Goal: Transaction & Acquisition: Subscribe to service/newsletter

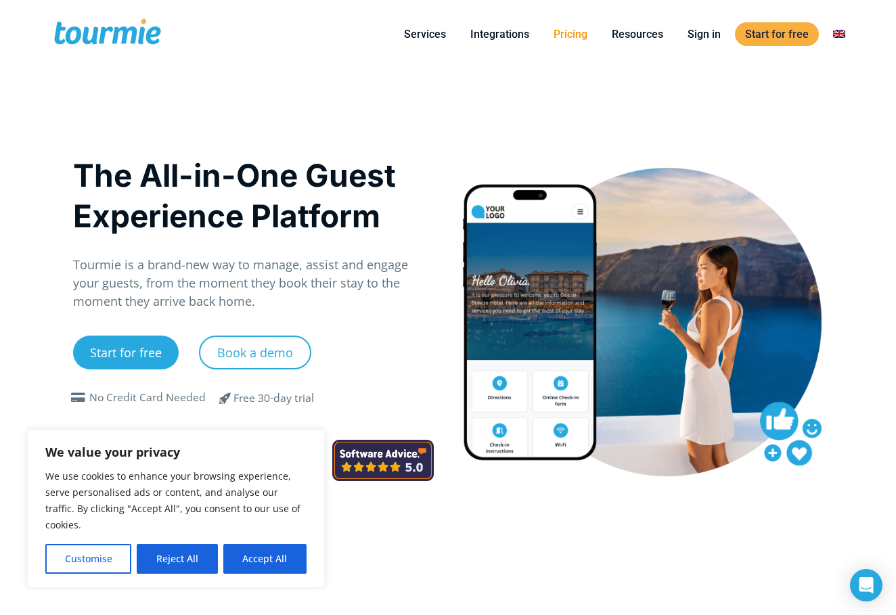
click at [566, 37] on link "Pricing" at bounding box center [570, 34] width 54 height 17
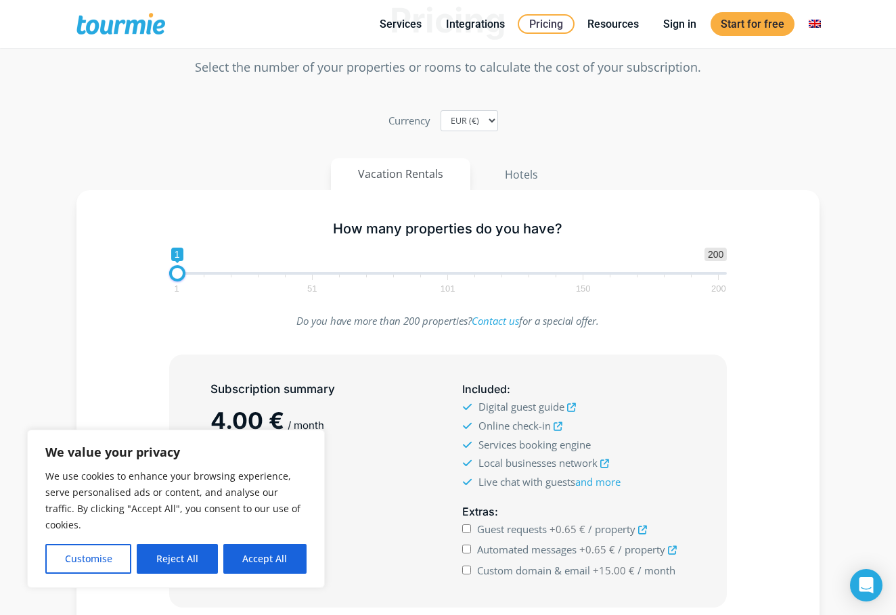
scroll to position [128, 0]
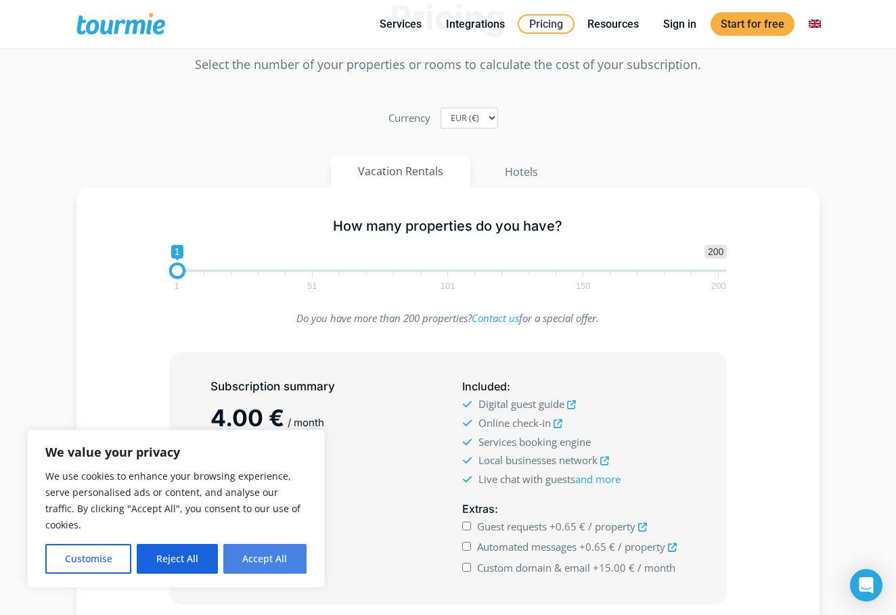
click at [250, 561] on button "Accept All" at bounding box center [264, 559] width 83 height 30
checkbox input "true"
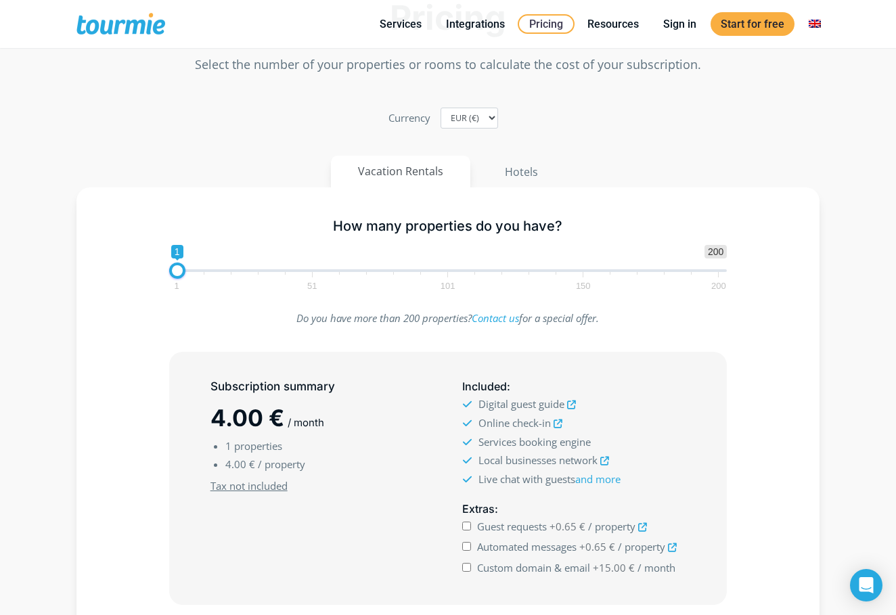
scroll to position [0, 0]
drag, startPoint x: 175, startPoint y: 271, endPoint x: 214, endPoint y: 266, distance: 39.4
click at [214, 266] on span at bounding box center [215, 270] width 16 height 16
drag, startPoint x: 214, startPoint y: 273, endPoint x: 197, endPoint y: 273, distance: 17.6
click at [197, 273] on span at bounding box center [204, 270] width 16 height 16
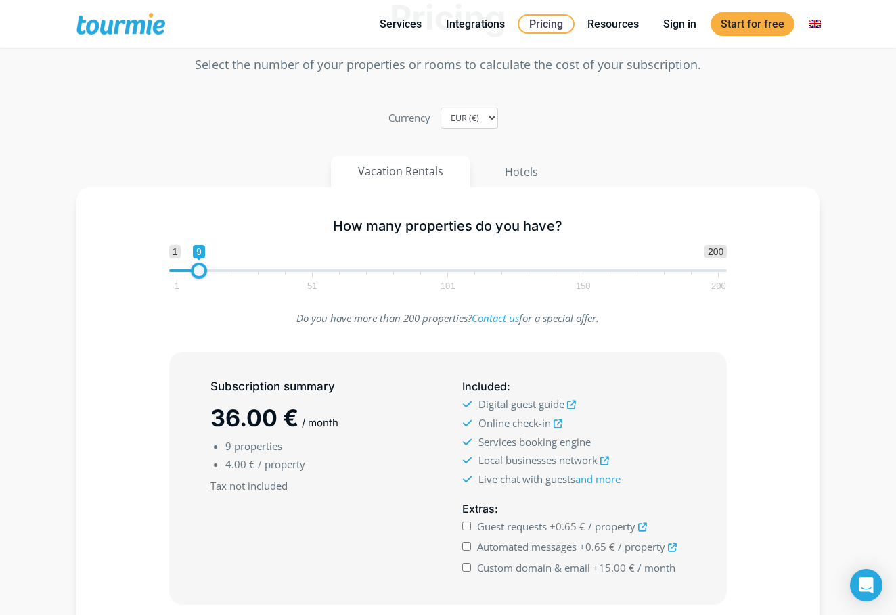
type input "10"
click at [200, 273] on span at bounding box center [201, 270] width 16 height 16
click at [193, 321] on p "Do you have more than 200 properties? Contact us for a special offer." at bounding box center [448, 318] width 558 height 18
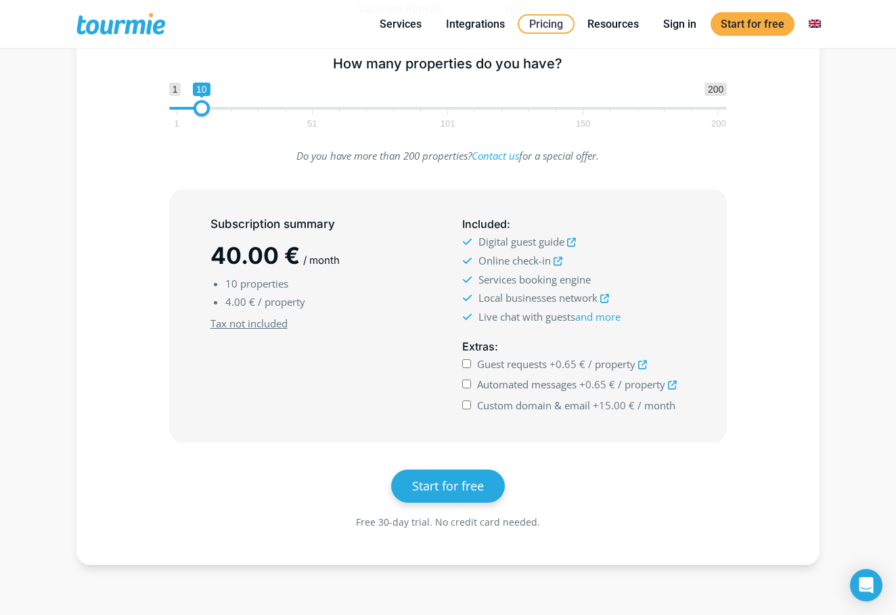
scroll to position [296, 0]
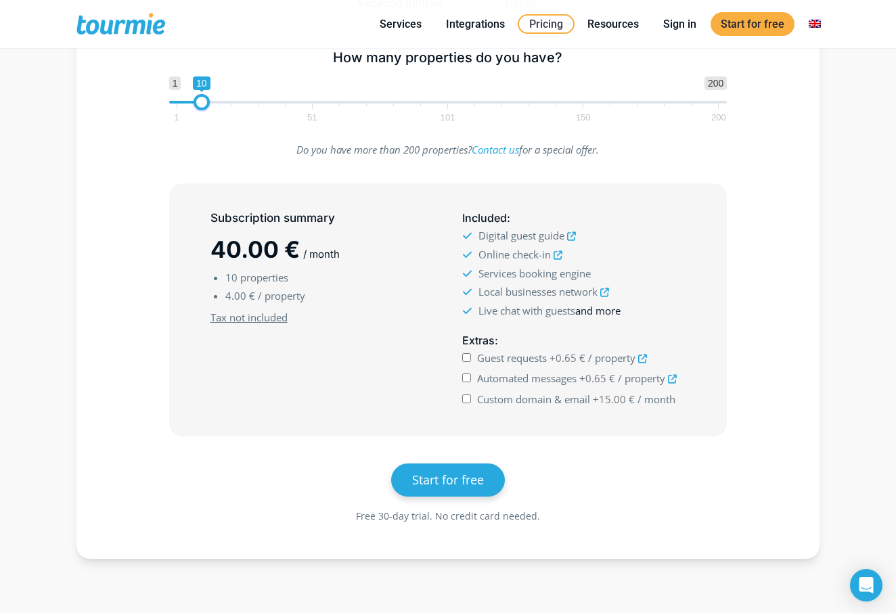
click at [603, 308] on link "and more" at bounding box center [597, 311] width 45 height 14
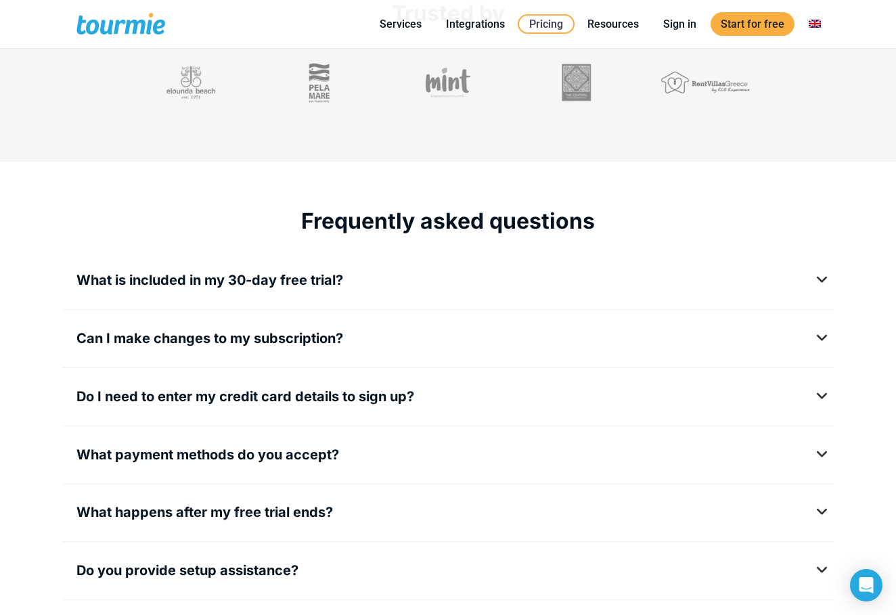
scroll to position [1623, 0]
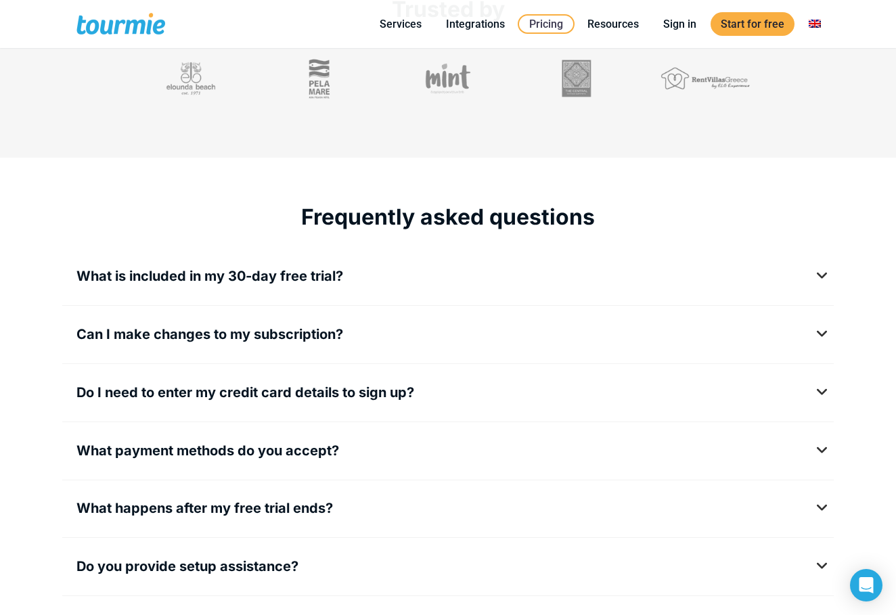
click at [329, 272] on span "What is included in my 30-day free trial?" at bounding box center [209, 276] width 266 height 16
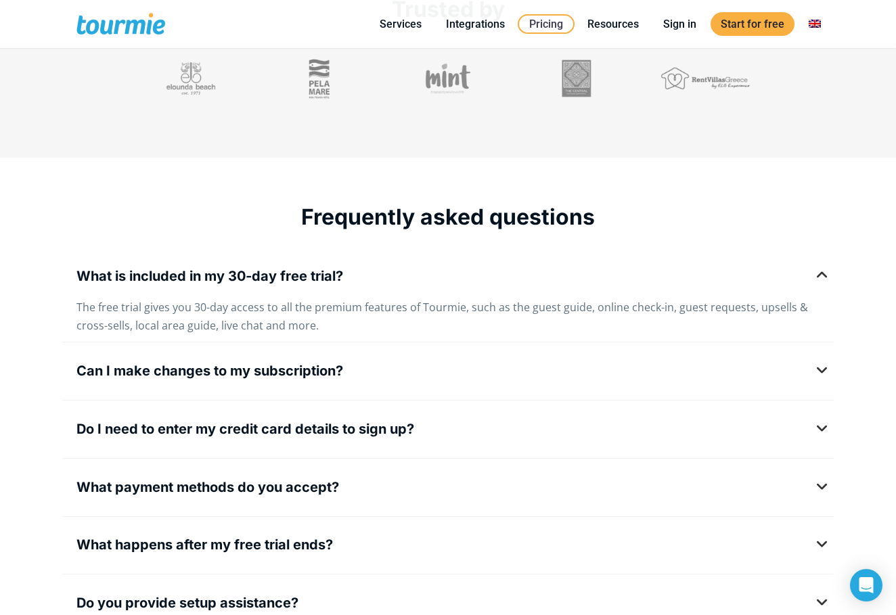
click at [329, 272] on span "What is included in my 30-day free trial?" at bounding box center [209, 276] width 266 height 16
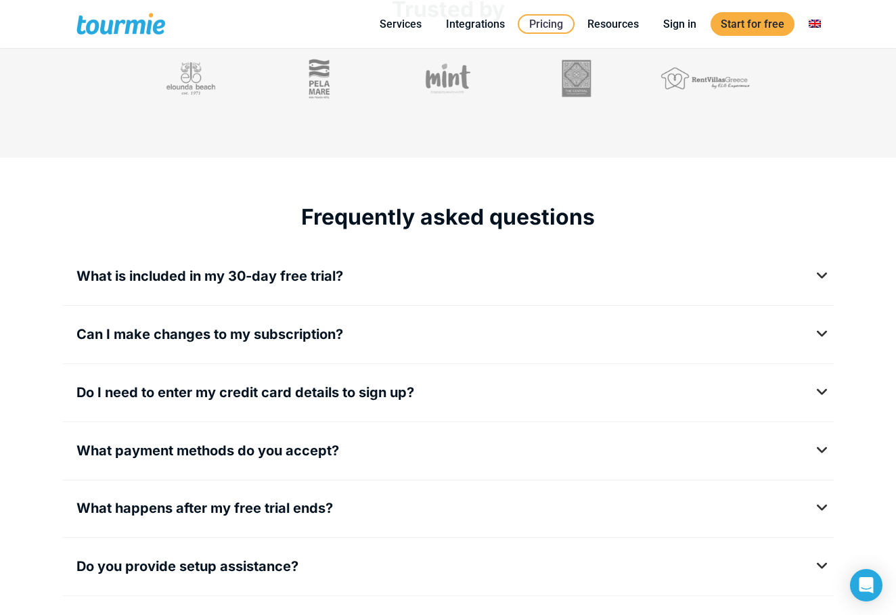
click at [319, 340] on span "Can I make changes to my subscription?" at bounding box center [209, 334] width 266 height 16
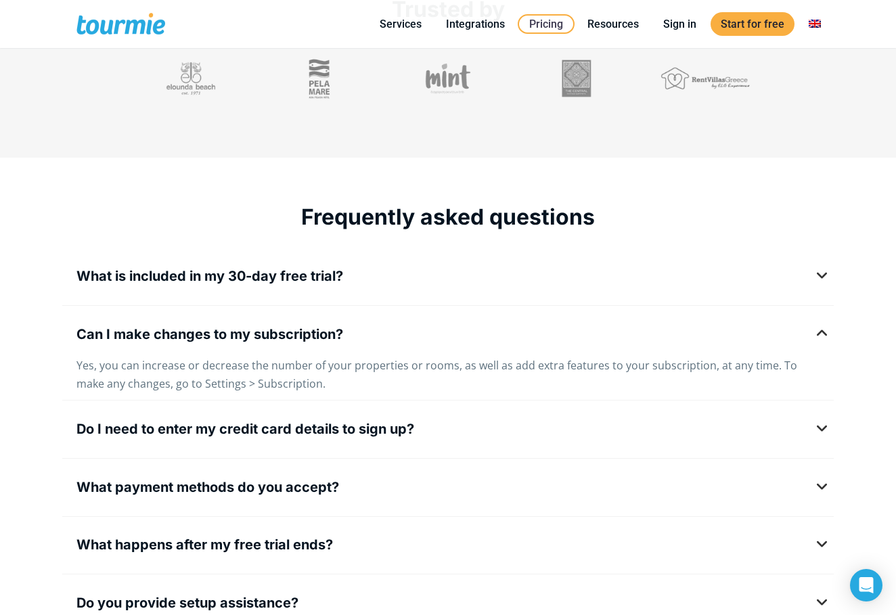
click at [319, 340] on span "Can I make changes to my subscription?" at bounding box center [209, 334] width 266 height 16
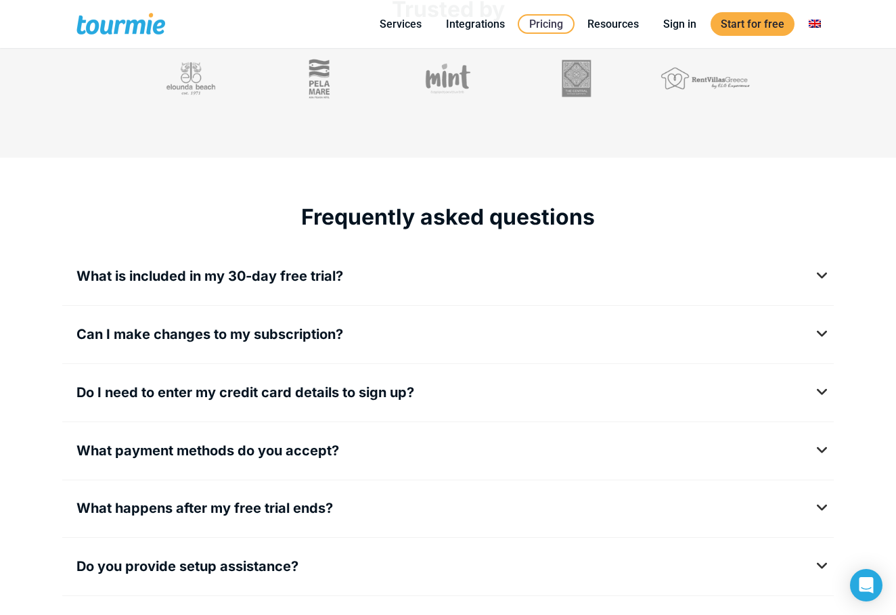
click at [326, 383] on div "Do I need to enter my credit card details to sign up? No. You can sign up for T…" at bounding box center [447, 395] width 771 height 37
click at [325, 398] on span "Do I need to enter my credit card details to sign up?" at bounding box center [245, 392] width 338 height 16
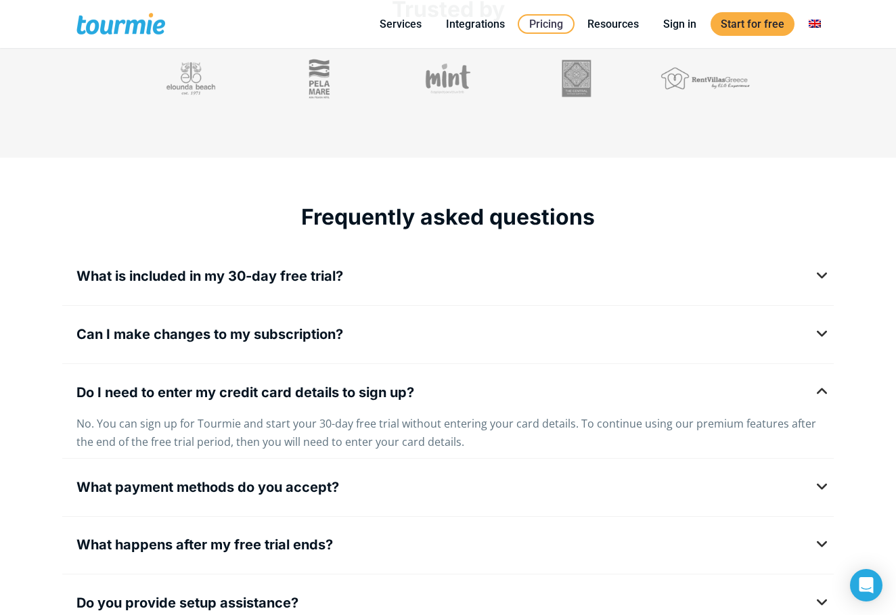
click at [325, 398] on span "Do I need to enter my credit card details to sign up?" at bounding box center [245, 392] width 338 height 16
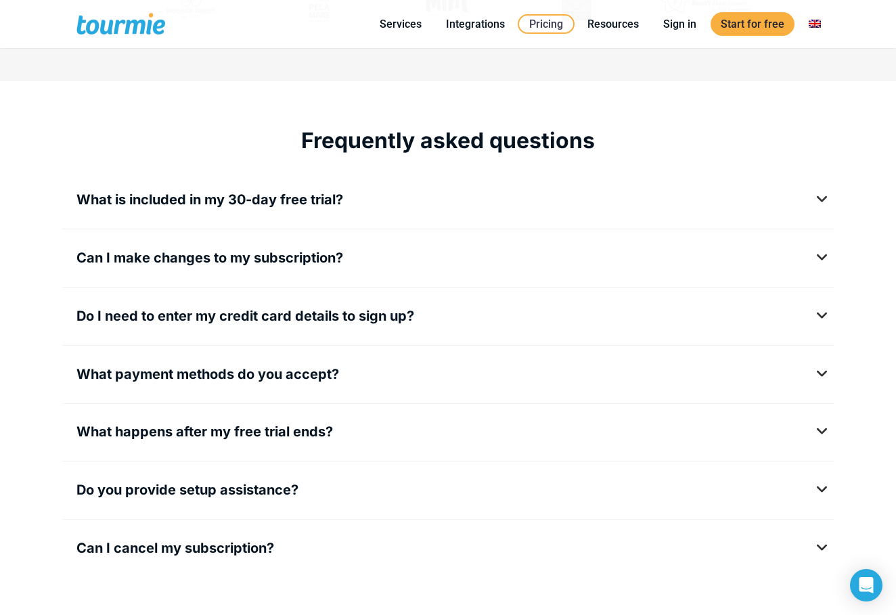
scroll to position [1707, 0]
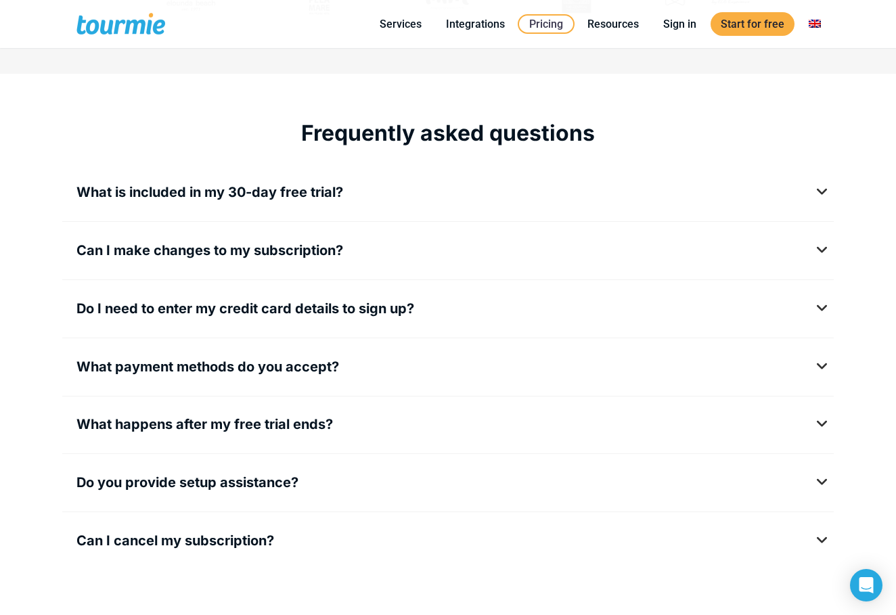
click at [328, 367] on span "What payment methods do you accept?" at bounding box center [207, 366] width 262 height 16
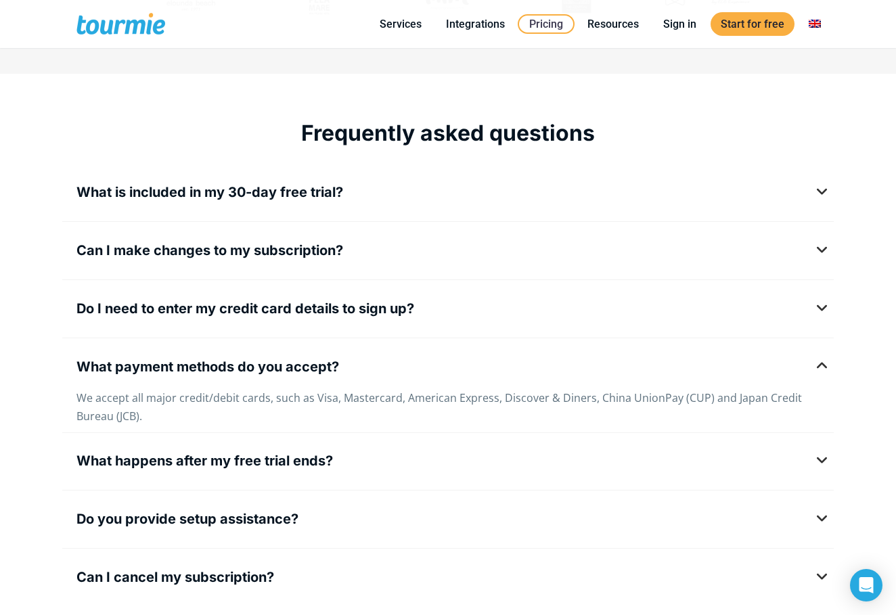
click at [328, 367] on span "What payment methods do you accept?" at bounding box center [207, 366] width 262 height 16
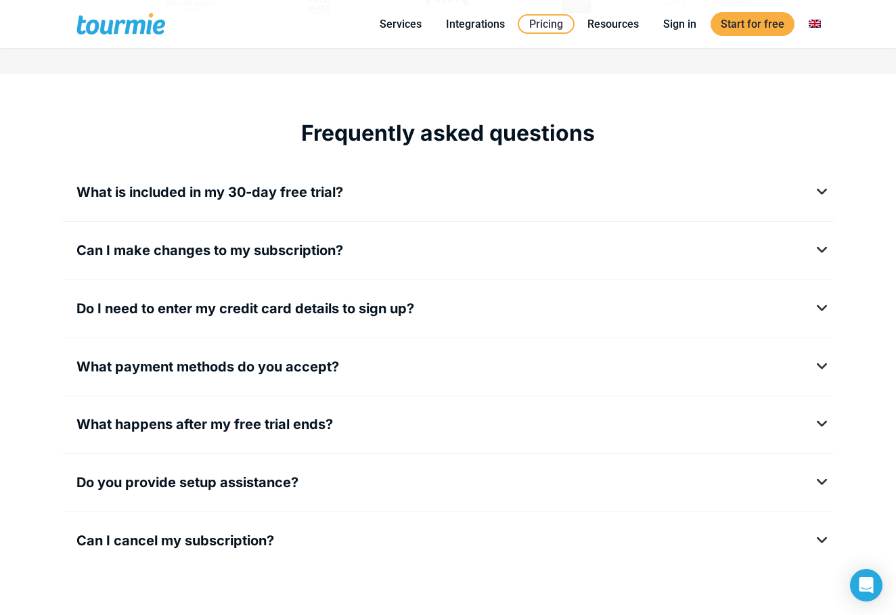
click at [326, 421] on span "What happens after my free trial ends?" at bounding box center [204, 424] width 256 height 16
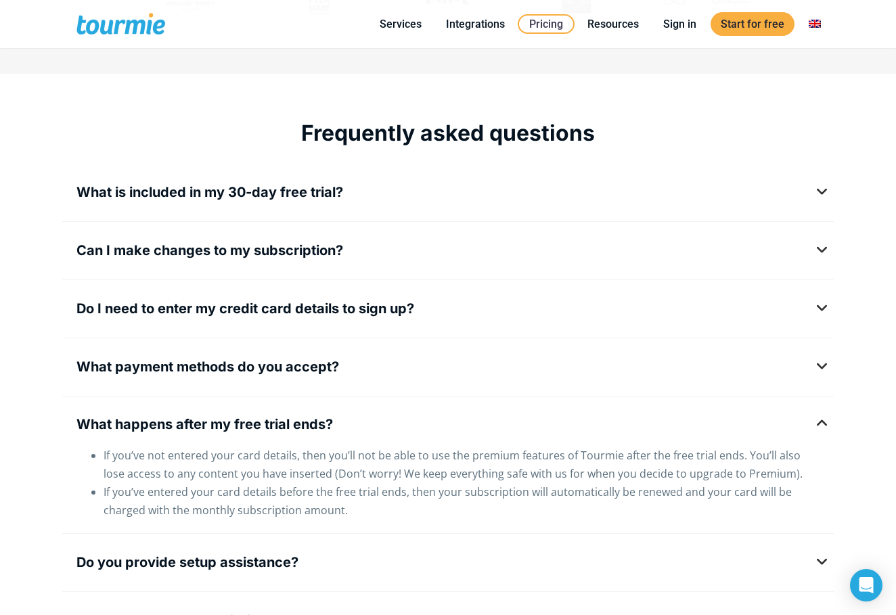
click at [326, 421] on span "What happens after my free trial ends?" at bounding box center [204, 424] width 256 height 16
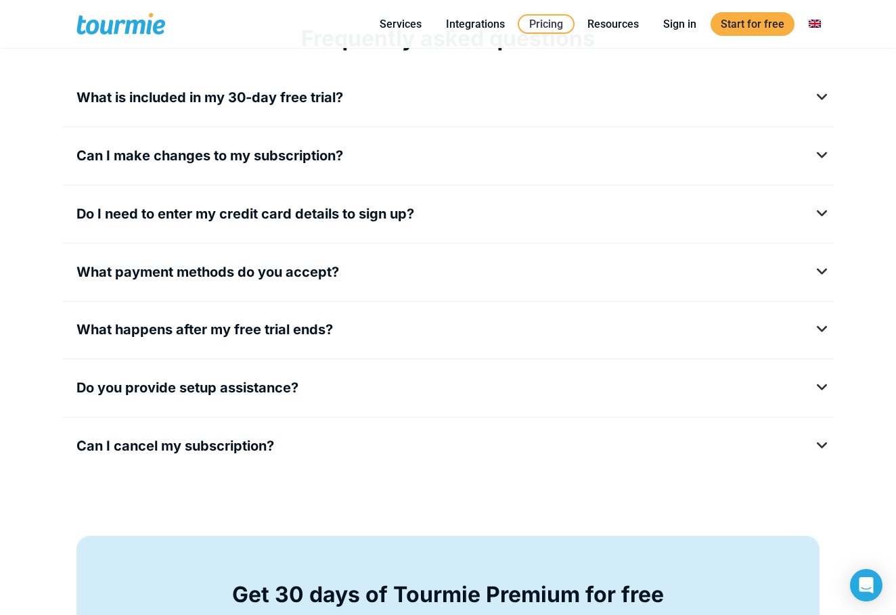
scroll to position [1809, 0]
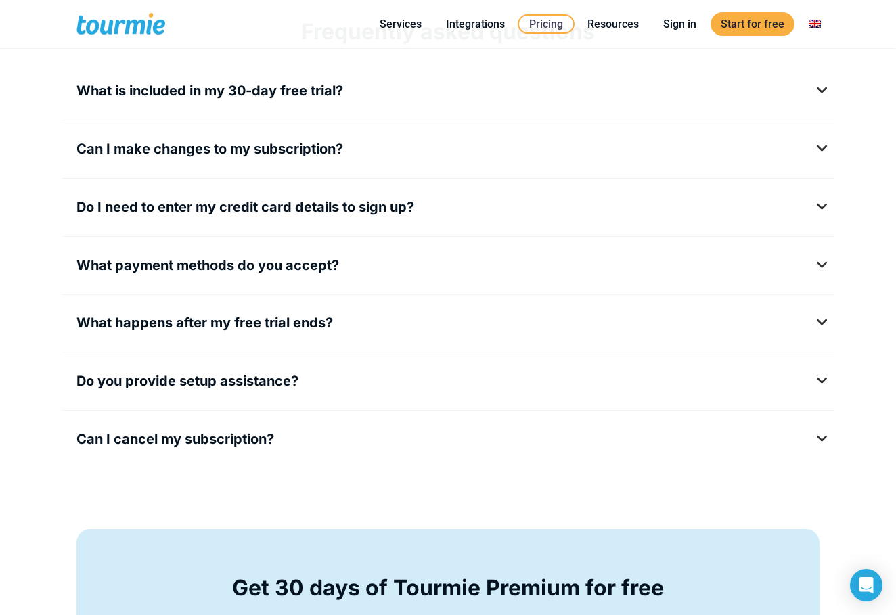
click at [304, 383] on h5 "Do you provide setup assistance?" at bounding box center [447, 381] width 743 height 17
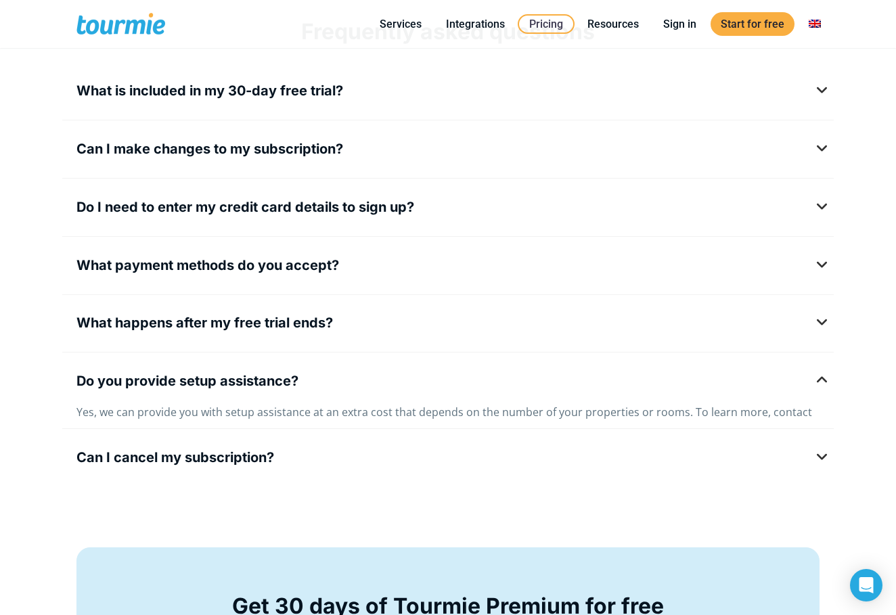
click at [304, 383] on h5 "Do you provide setup assistance?" at bounding box center [447, 381] width 743 height 17
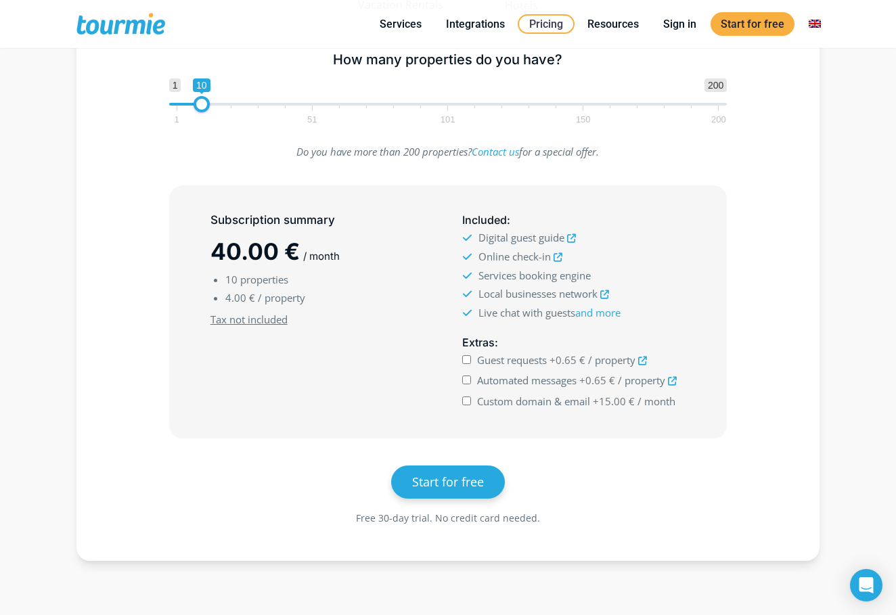
scroll to position [293, 0]
click at [641, 363] on icon at bounding box center [642, 362] width 9 height 9
click at [670, 382] on icon at bounding box center [672, 382] width 9 height 9
click at [675, 385] on icon at bounding box center [672, 382] width 9 height 9
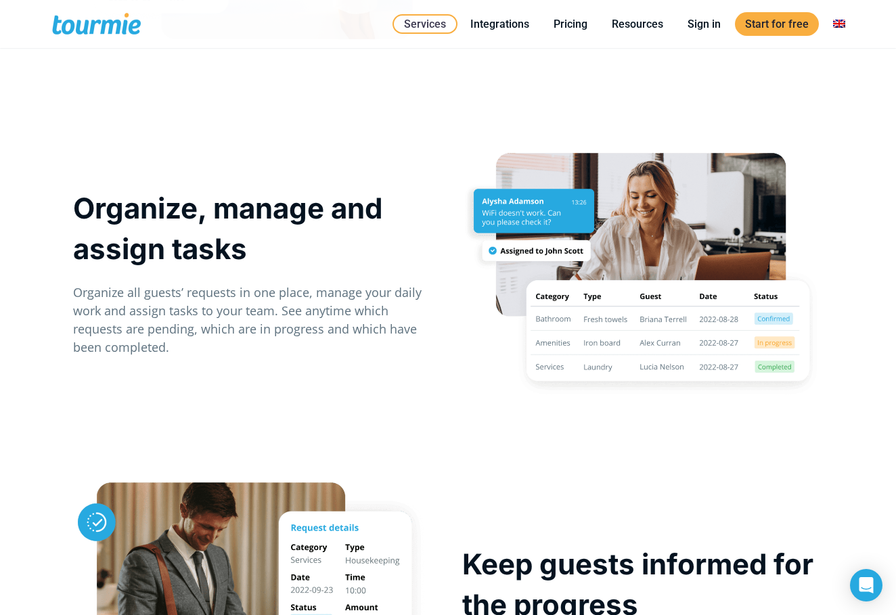
scroll to position [1514, 0]
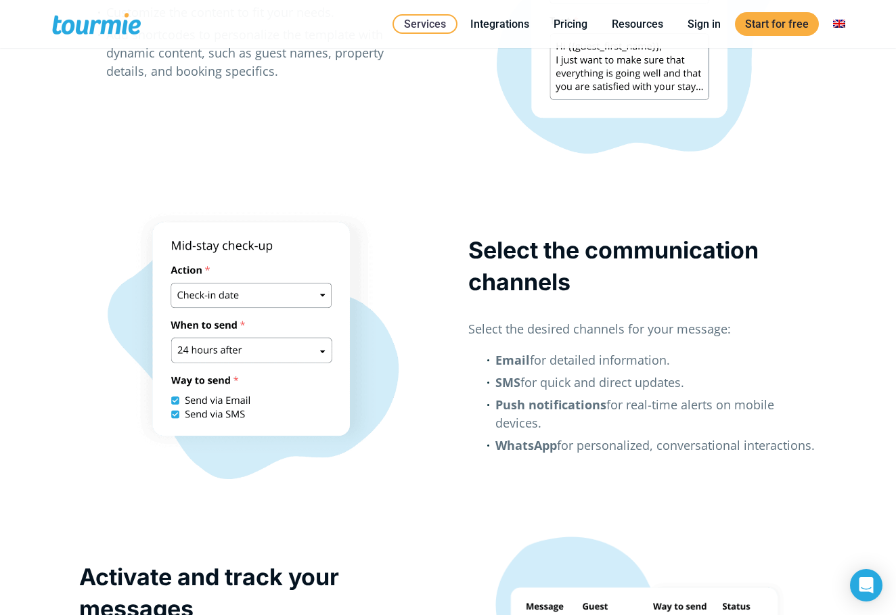
scroll to position [1711, 0]
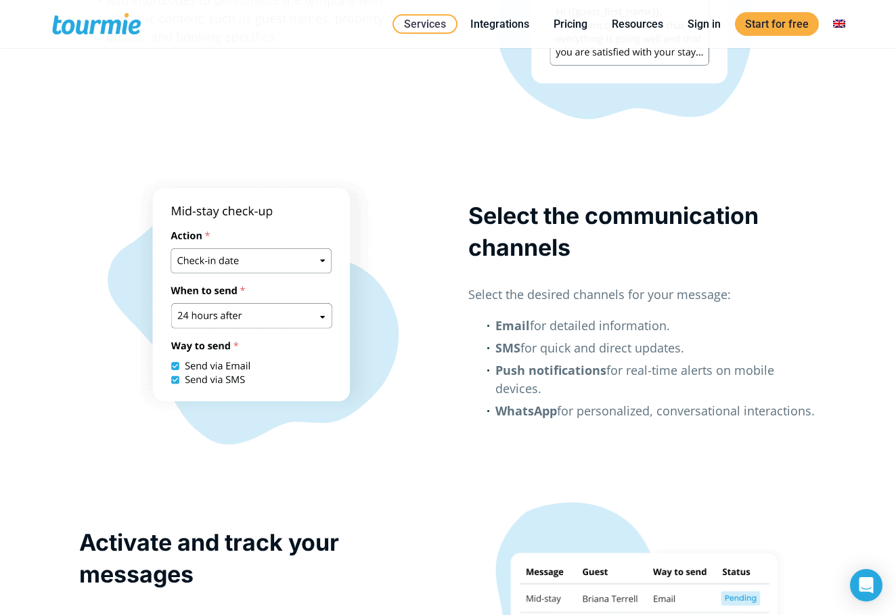
click at [266, 256] on div at bounding box center [253, 312] width 348 height 271
click at [198, 270] on div at bounding box center [253, 312] width 348 height 271
click at [238, 318] on div at bounding box center [253, 312] width 348 height 271
click at [203, 381] on div at bounding box center [253, 312] width 348 height 271
click at [171, 384] on div at bounding box center [253, 312] width 348 height 271
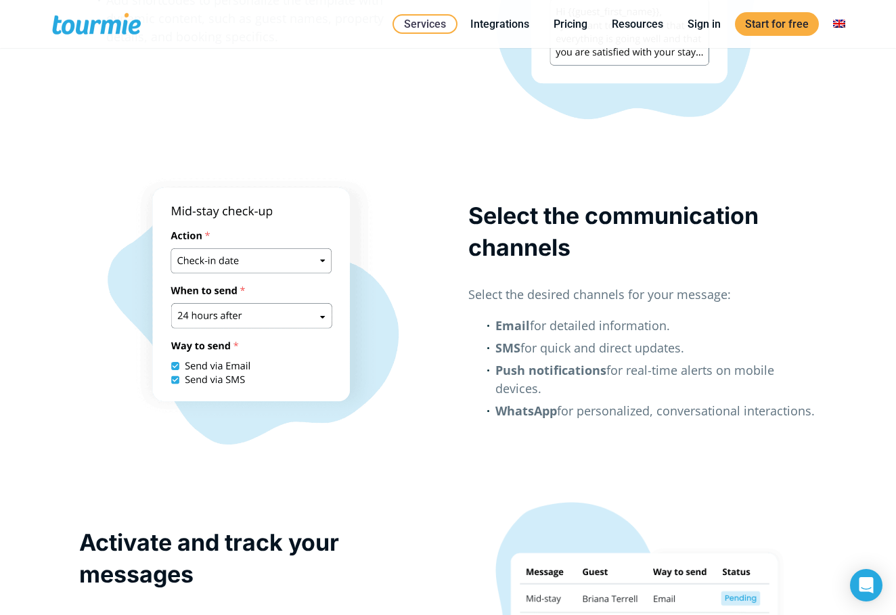
click at [173, 382] on div at bounding box center [253, 312] width 348 height 271
click at [175, 364] on div at bounding box center [253, 312] width 348 height 271
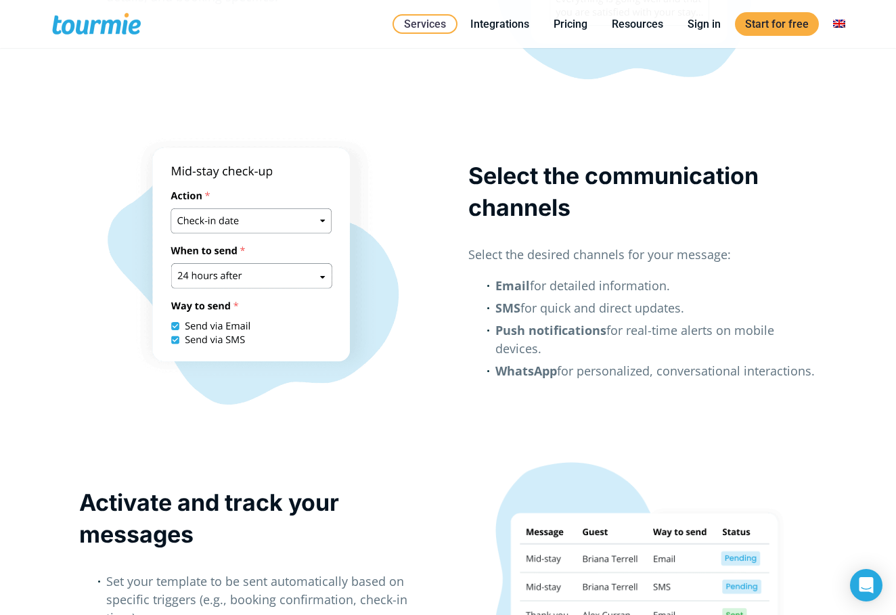
scroll to position [1751, 0]
click at [308, 227] on div at bounding box center [253, 271] width 348 height 271
click at [318, 219] on div at bounding box center [253, 271] width 348 height 271
click at [321, 219] on div at bounding box center [253, 271] width 348 height 271
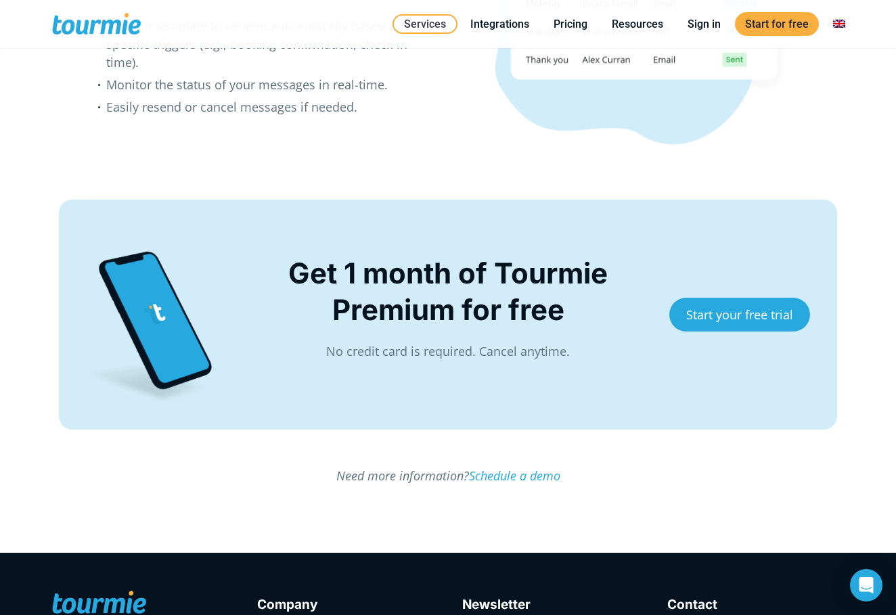
scroll to position [2304, 0]
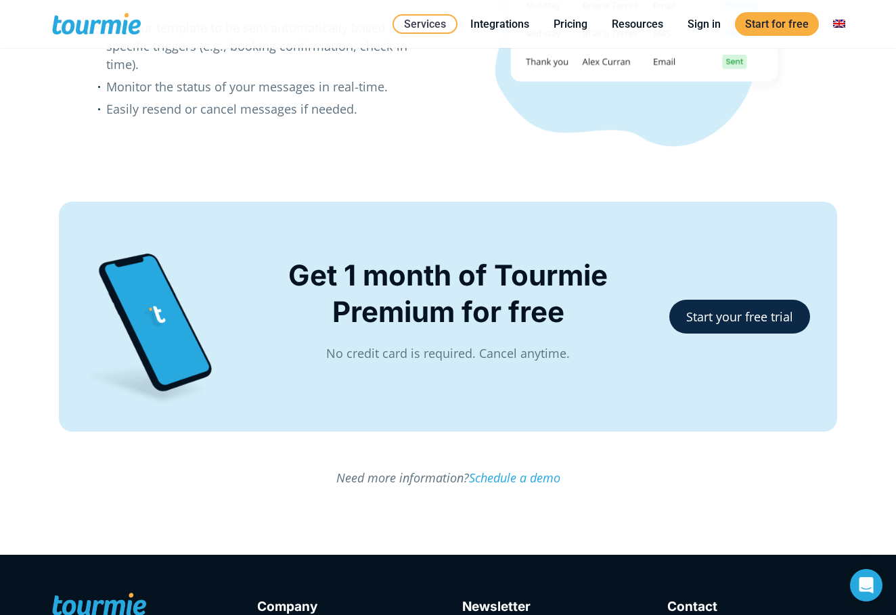
click at [730, 310] on link "Start your free trial" at bounding box center [739, 317] width 141 height 34
